Goal: Information Seeking & Learning: Learn about a topic

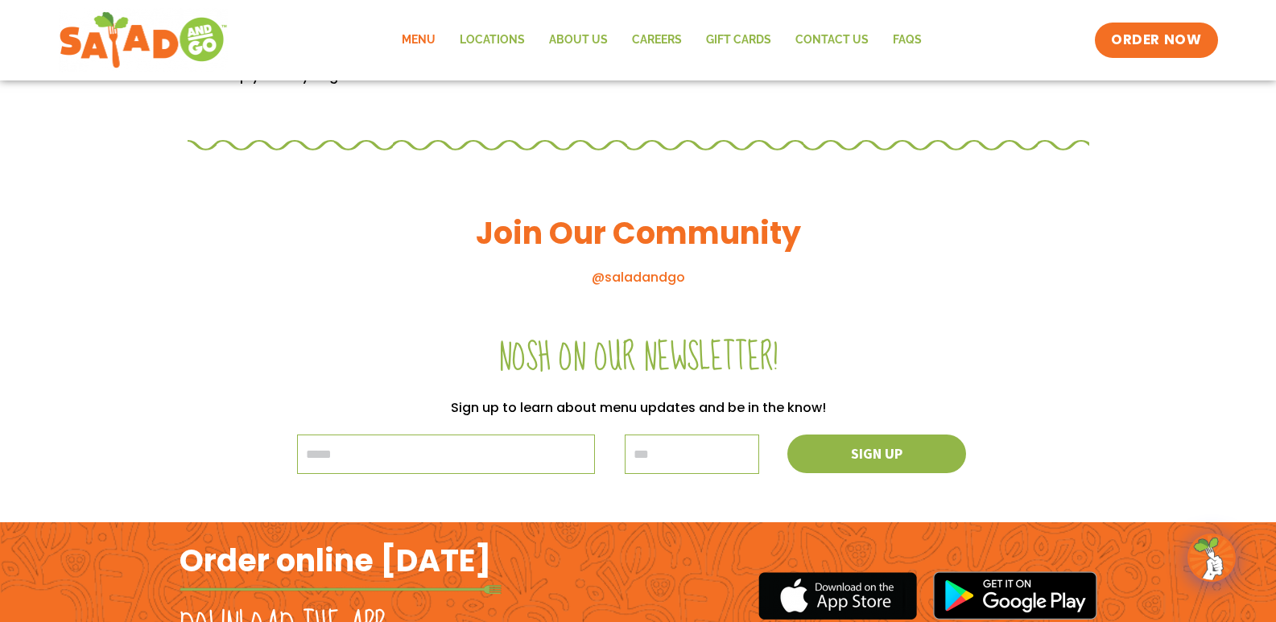
click at [431, 36] on link "Menu" at bounding box center [419, 40] width 58 height 37
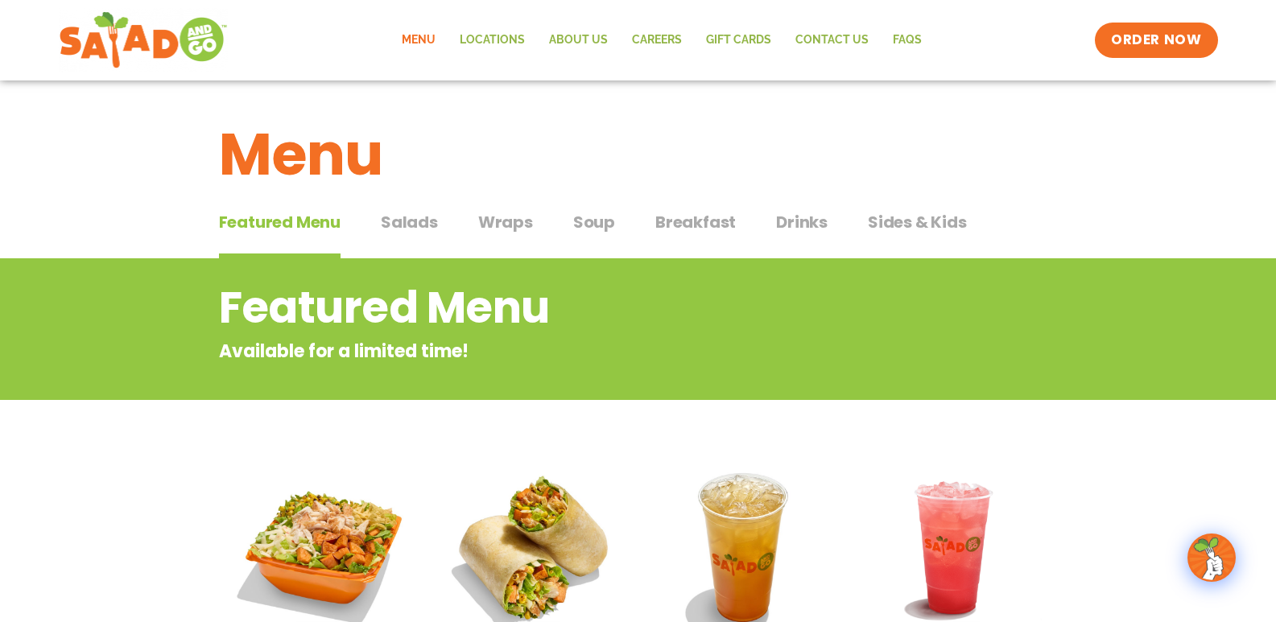
click at [511, 226] on span "Wraps" at bounding box center [505, 222] width 55 height 24
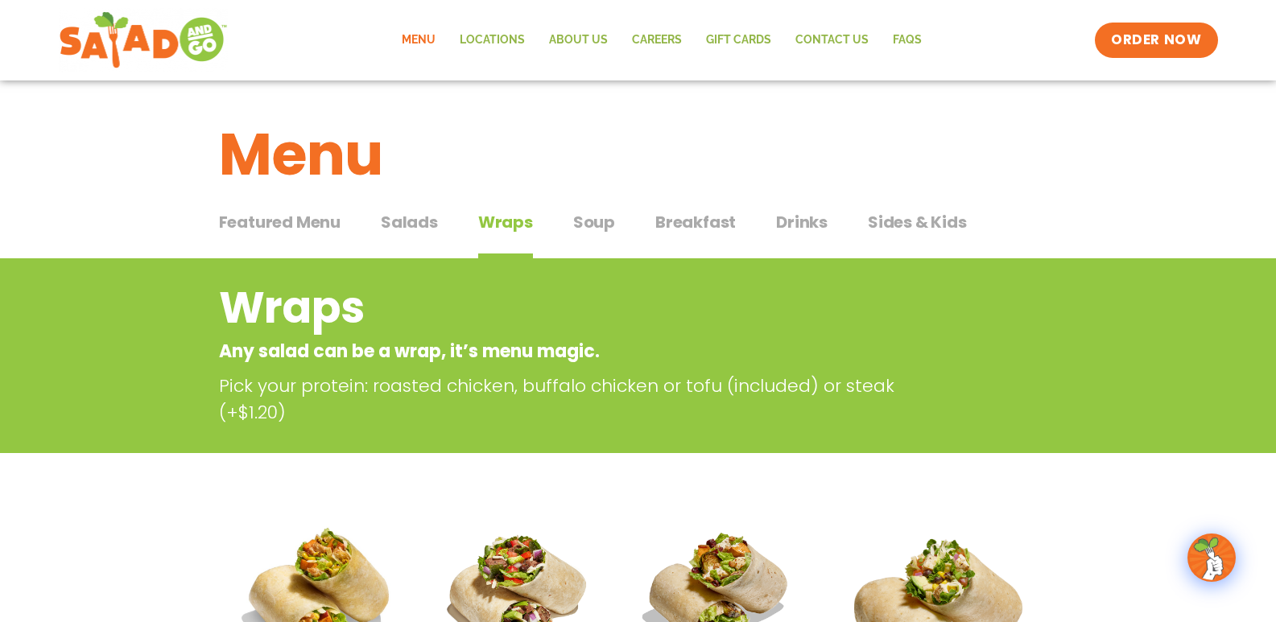
click at [603, 218] on span "Soup" at bounding box center [594, 222] width 42 height 24
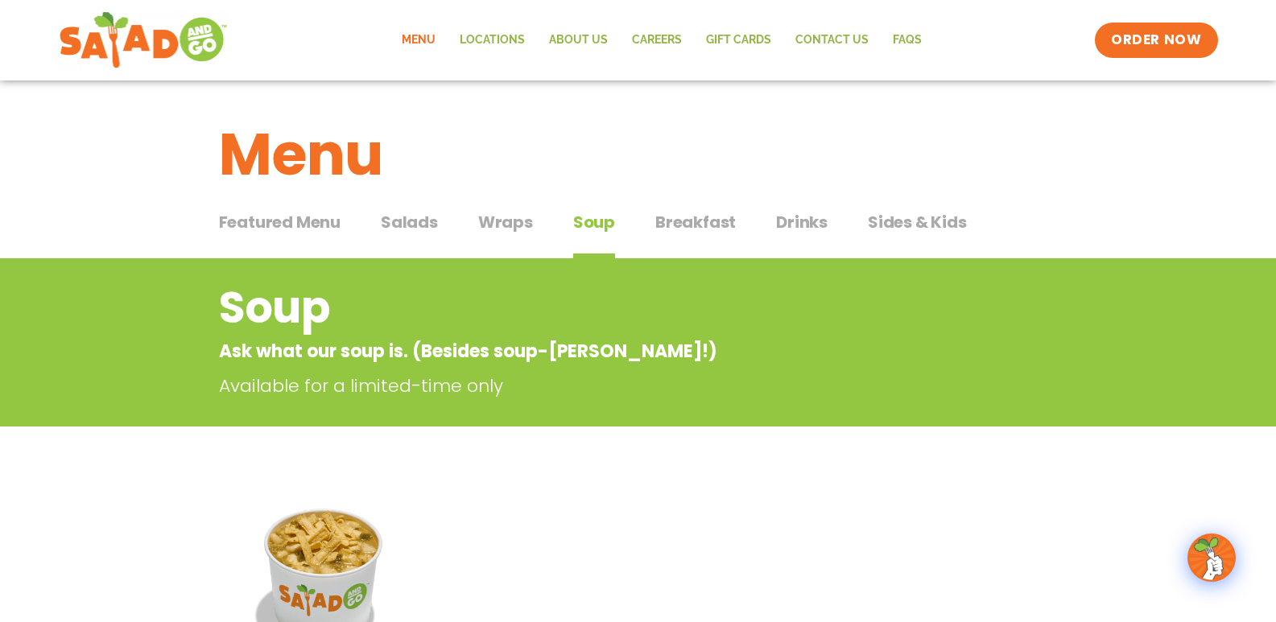
click at [718, 223] on span "Breakfast" at bounding box center [695, 222] width 81 height 24
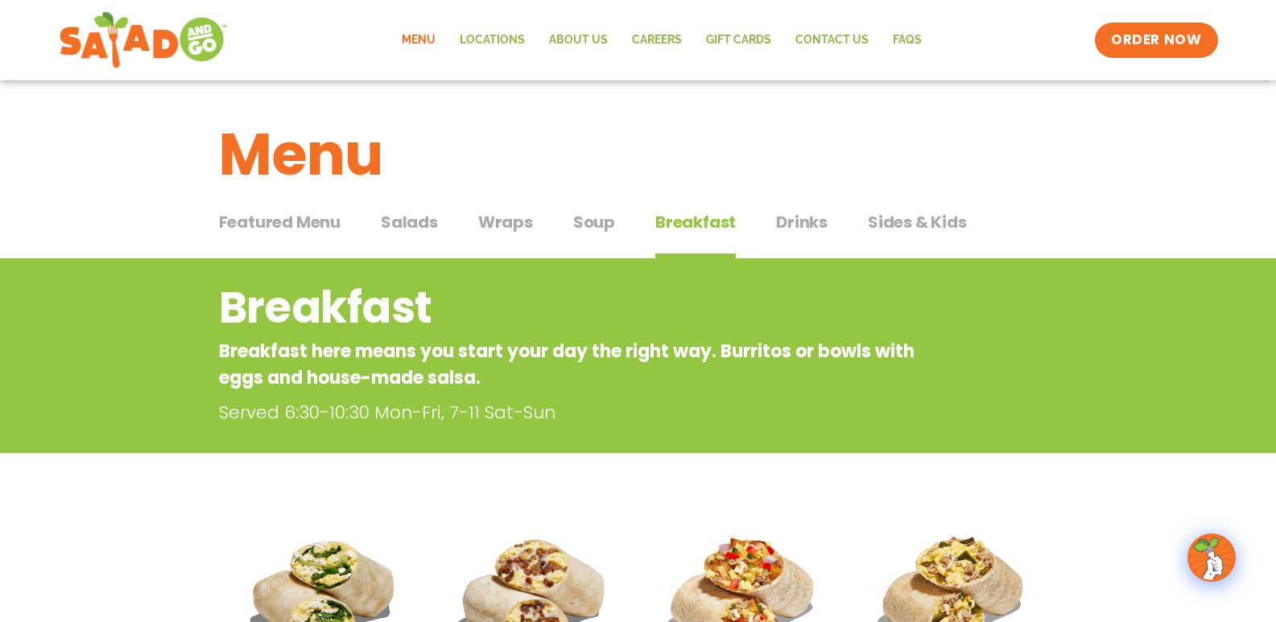
click at [429, 234] on button "Salads Salads" at bounding box center [409, 234] width 57 height 49
